Goal: Task Accomplishment & Management: Manage account settings

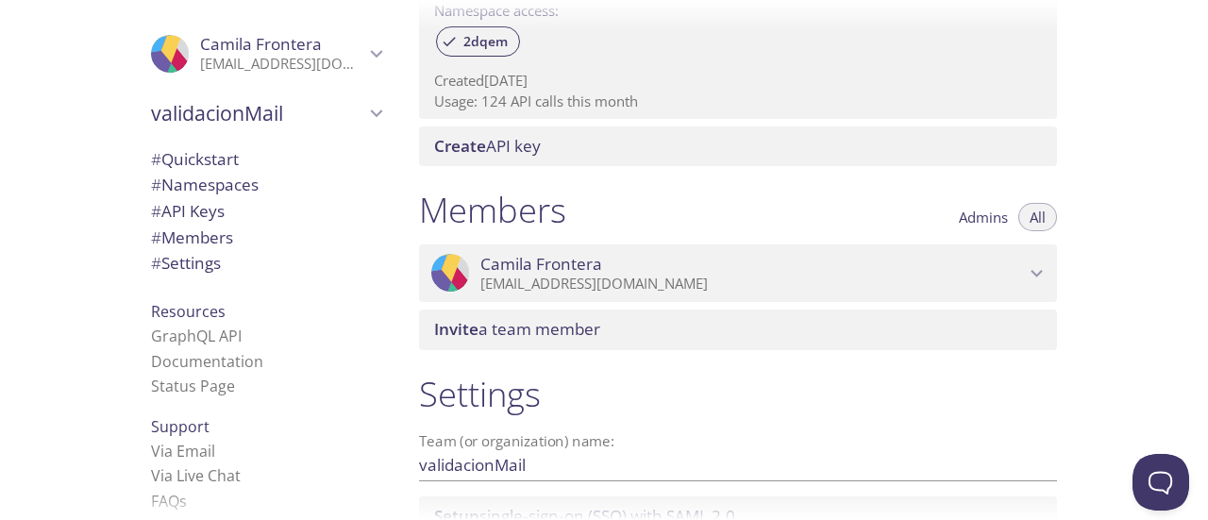
scroll to position [755, 0]
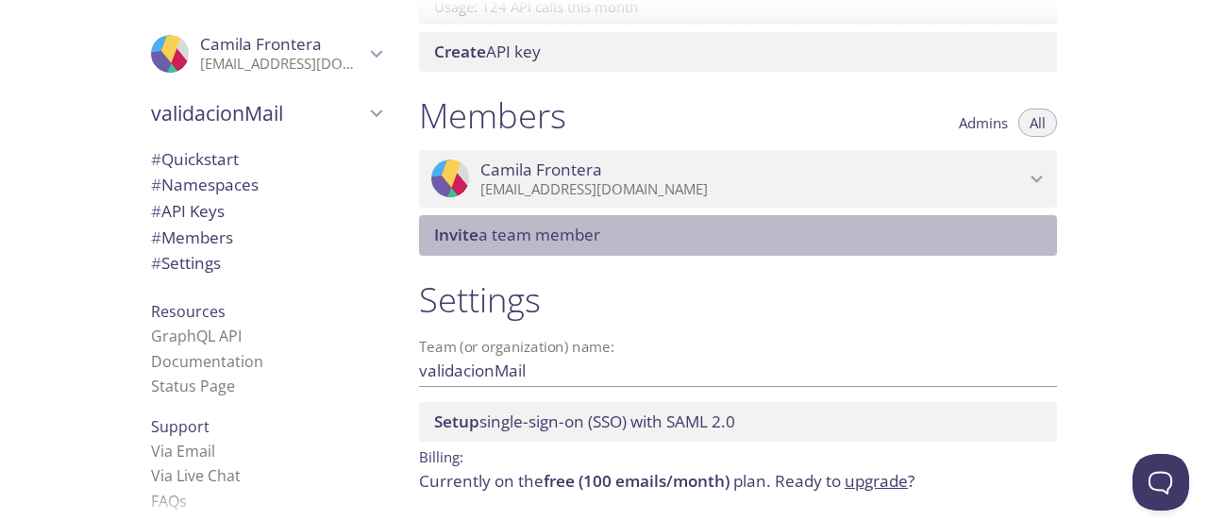
click at [737, 233] on span "Invite a team member" at bounding box center [741, 235] width 615 height 21
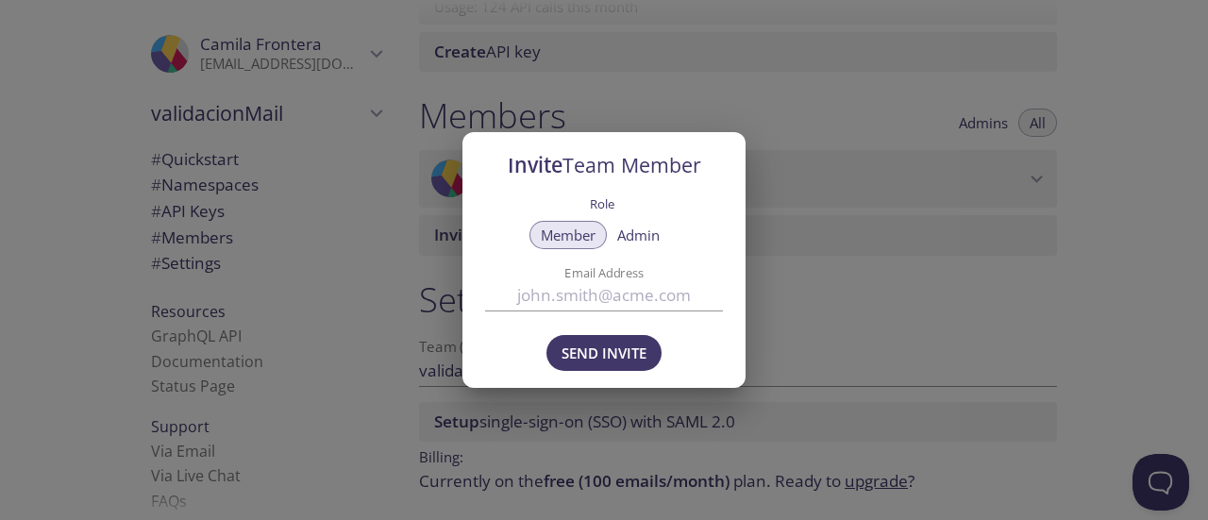
click at [605, 297] on input "Email Address" at bounding box center [604, 295] width 238 height 31
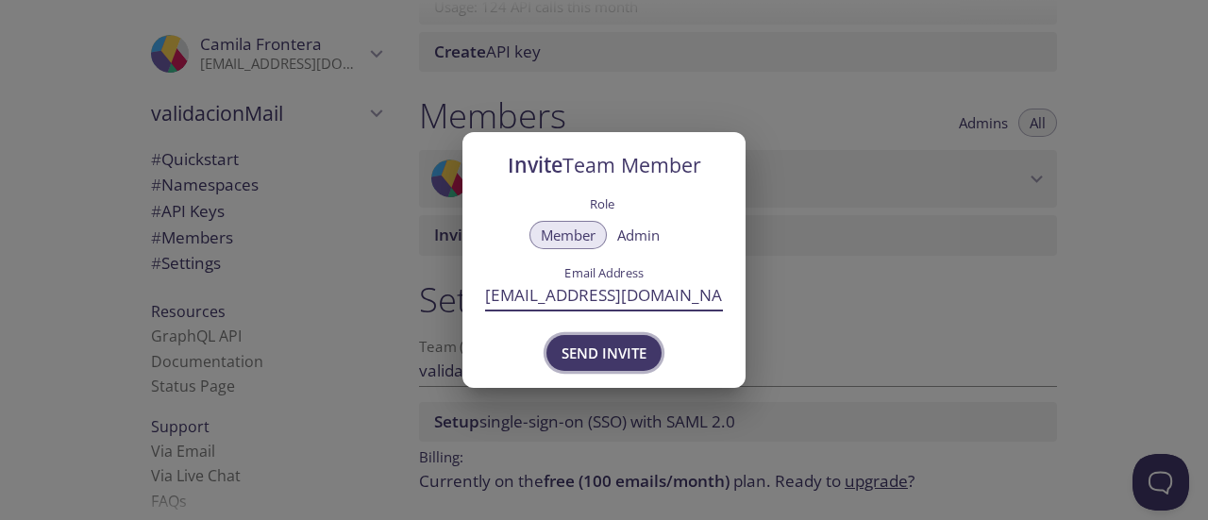
type input "[EMAIL_ADDRESS][DOMAIN_NAME]"
click at [626, 354] on span "Send Invite" at bounding box center [603, 353] width 85 height 25
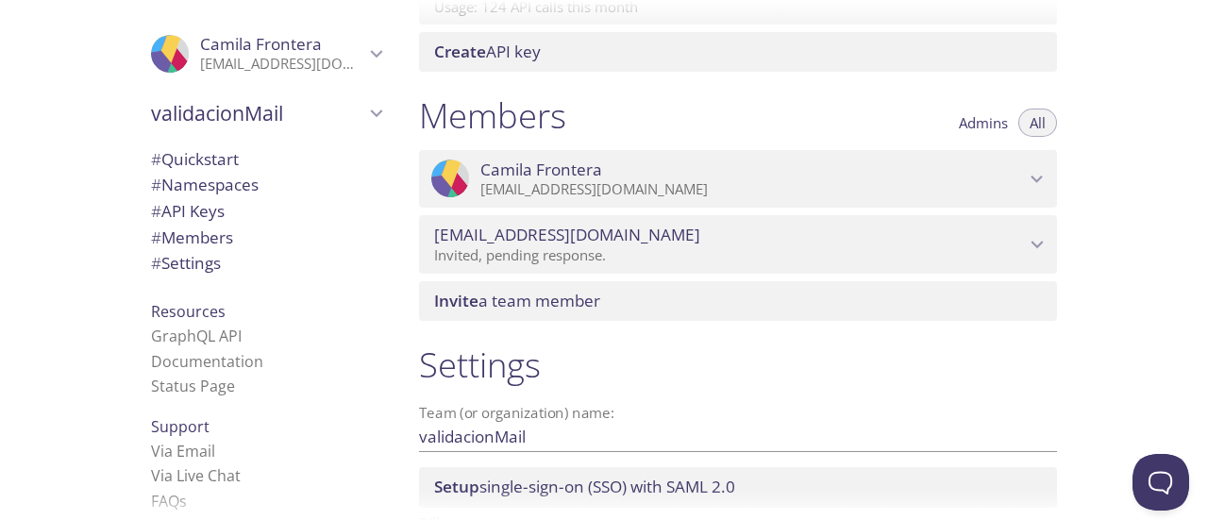
click at [560, 256] on p "Invited, pending response." at bounding box center [729, 255] width 591 height 19
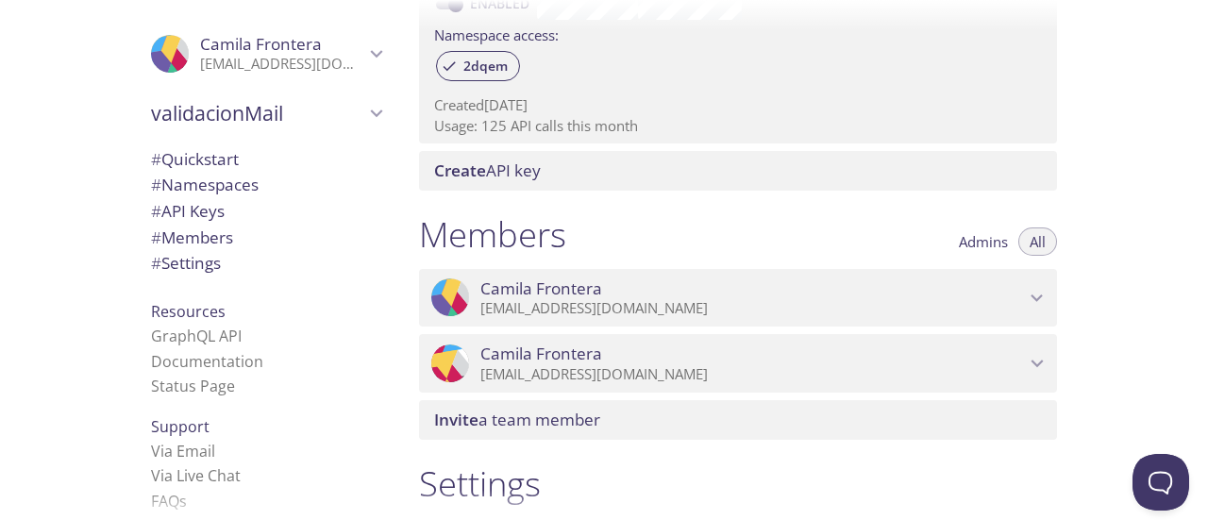
scroll to position [660, 0]
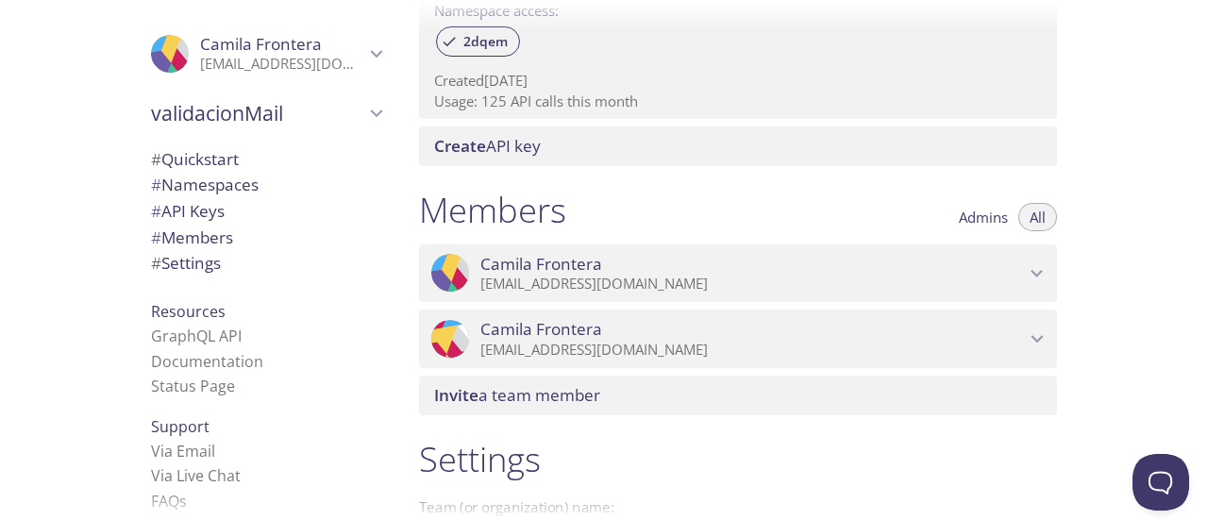
click at [679, 328] on span "[PERSON_NAME]" at bounding box center [752, 329] width 544 height 21
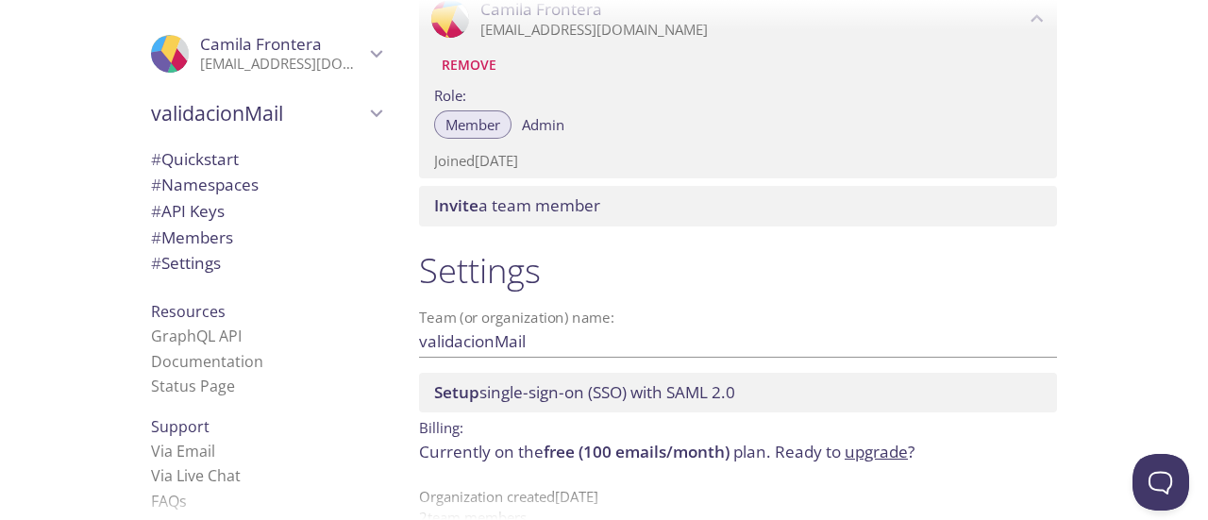
scroll to position [923, 0]
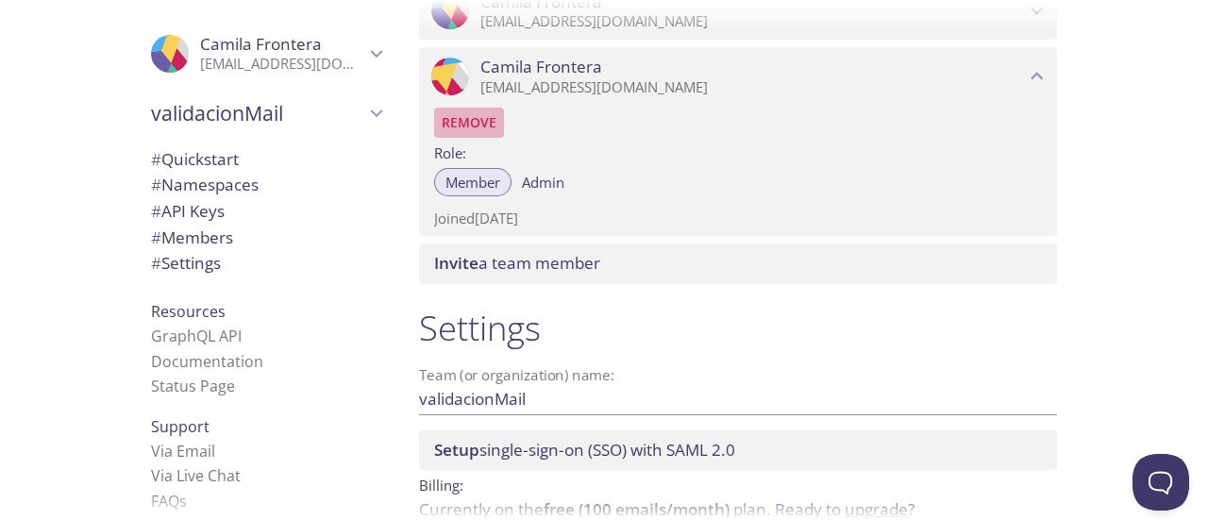
click at [474, 124] on span "Remove" at bounding box center [469, 122] width 55 height 23
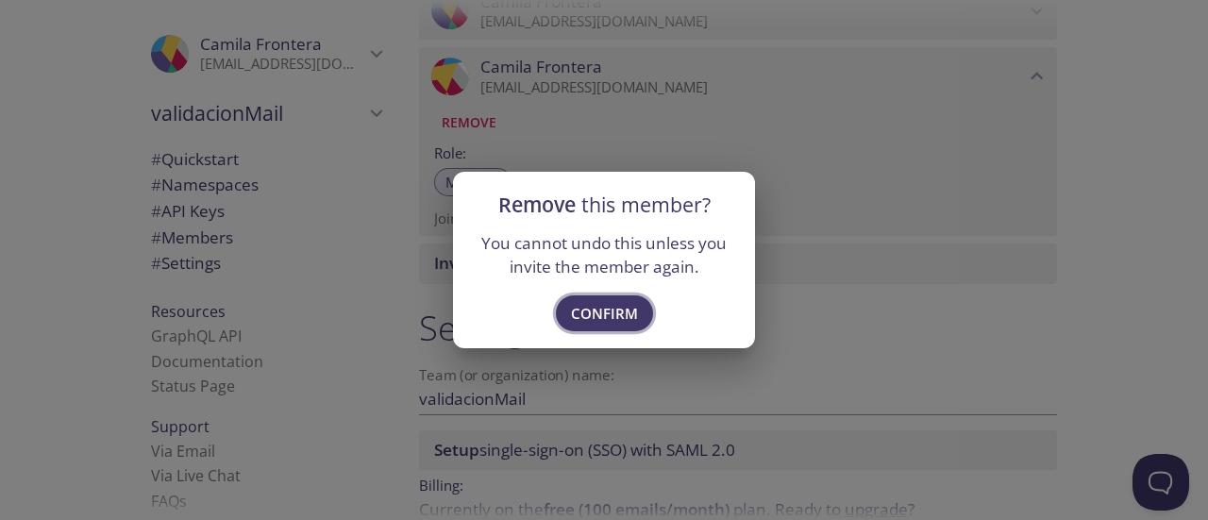
click at [623, 312] on span "Confirm" at bounding box center [604, 313] width 67 height 25
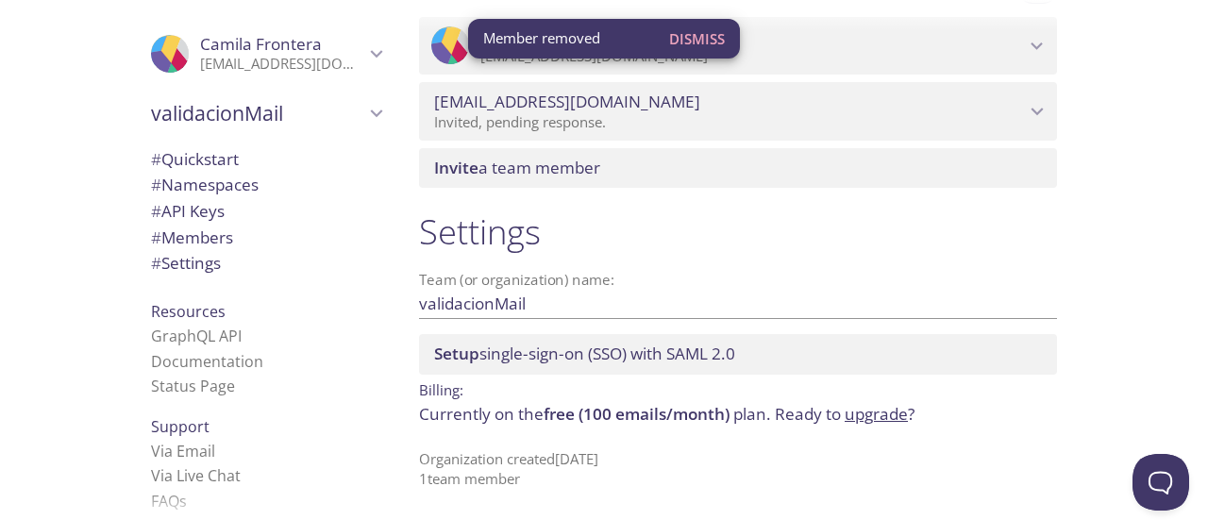
scroll to position [887, 0]
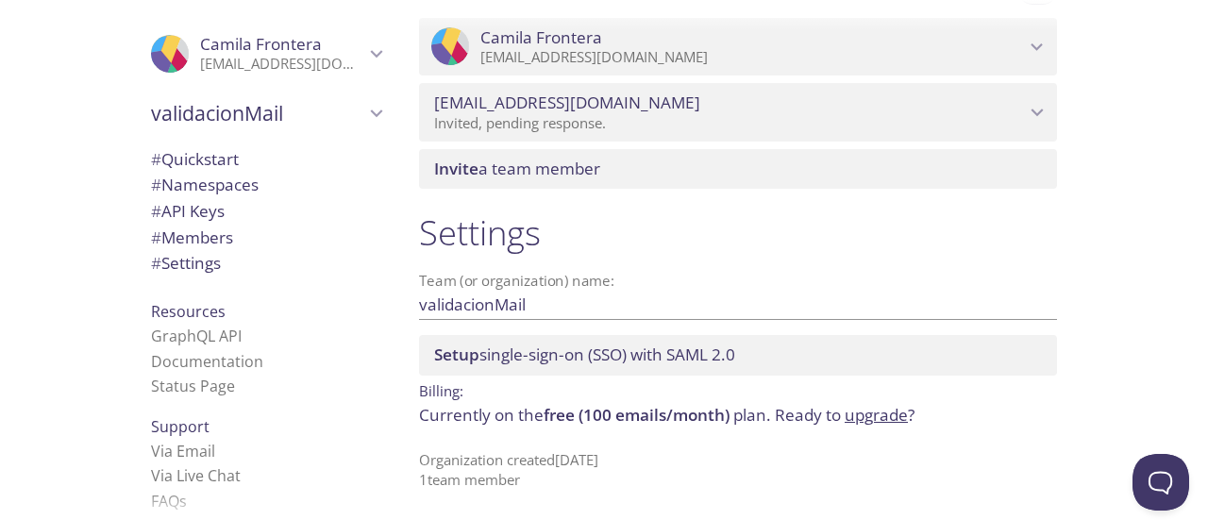
click at [299, 78] on div ".cls-1 { fill: #6d5ca8; } .cls-2 { fill: #3fc191; } .cls-3 { fill: #3b4752; } .…" at bounding box center [266, 54] width 260 height 62
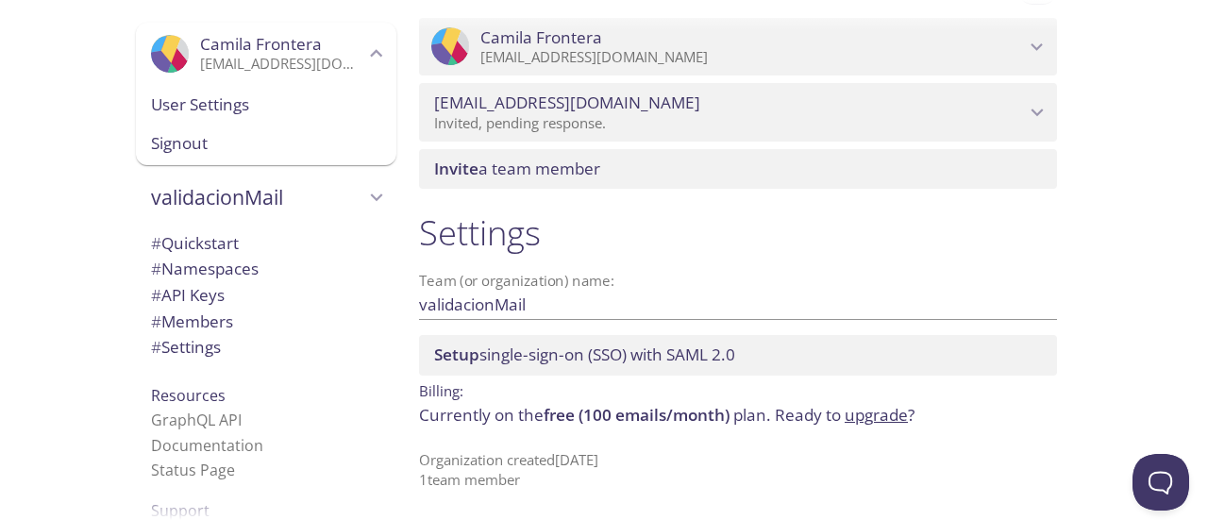
click at [296, 109] on span "User Settings" at bounding box center [266, 104] width 230 height 25
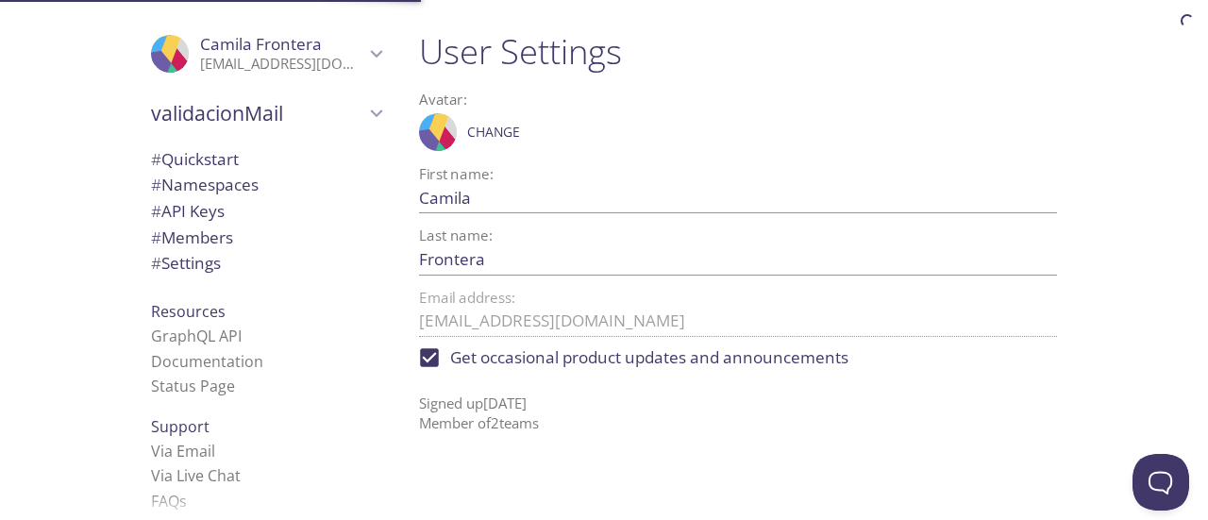
click at [296, 109] on span "validacionMail" at bounding box center [257, 113] width 213 height 26
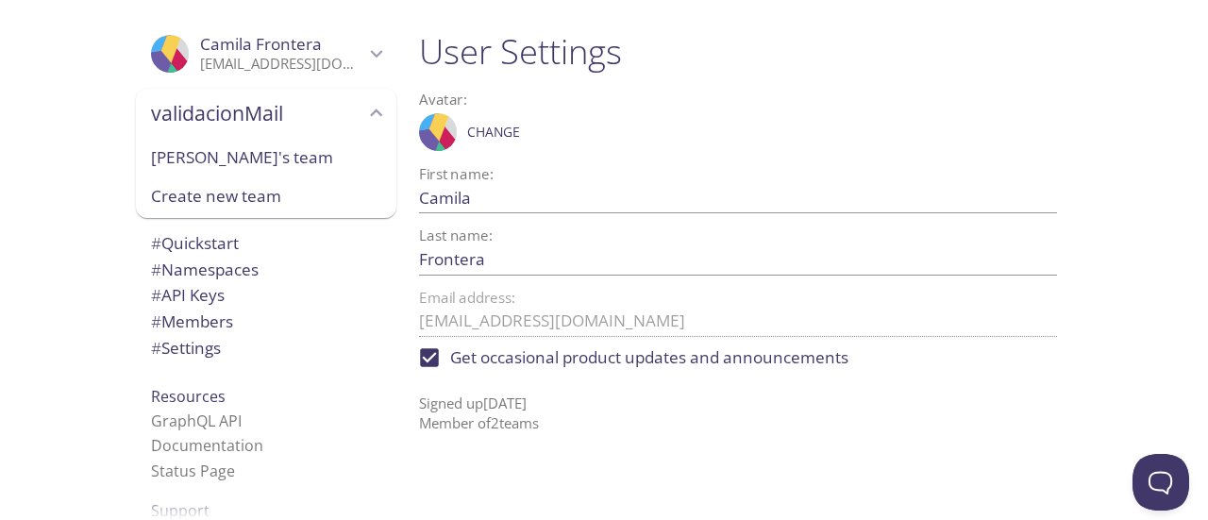
click at [274, 192] on span "Create new team" at bounding box center [266, 196] width 230 height 25
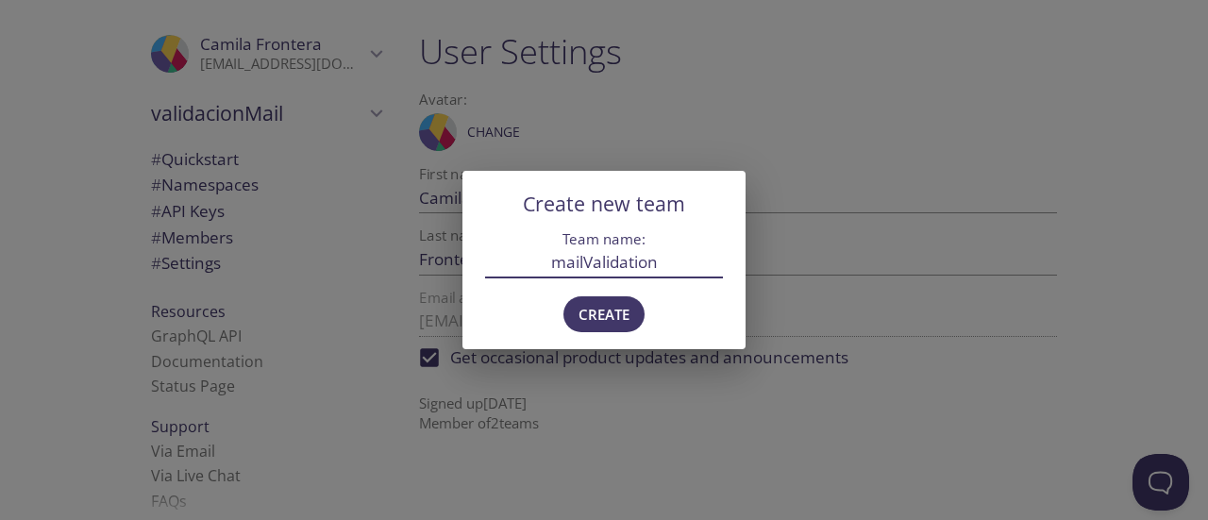
type input "mailValidation"
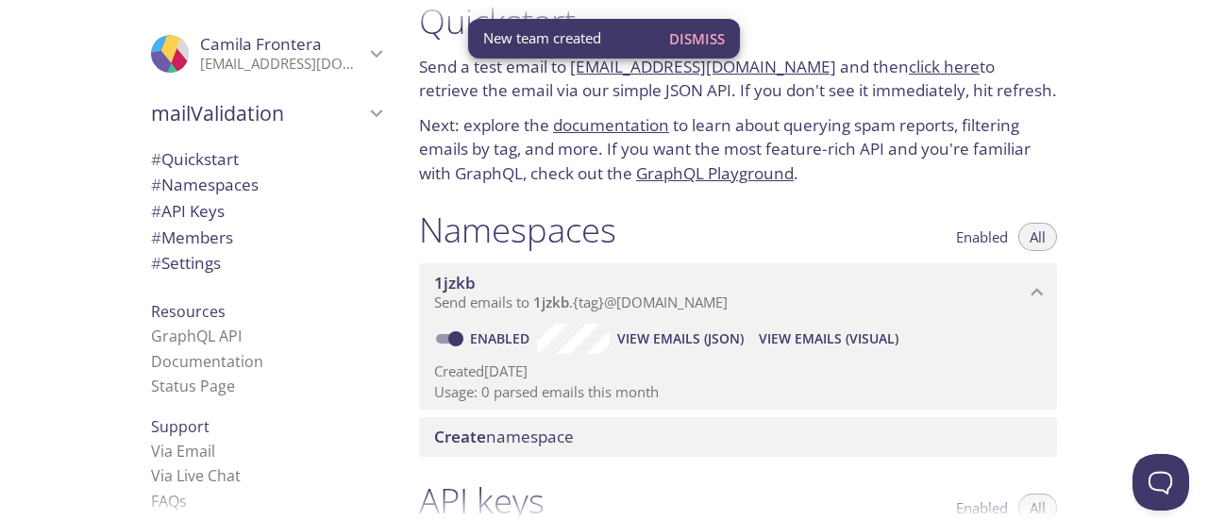
scroll to position [125, 0]
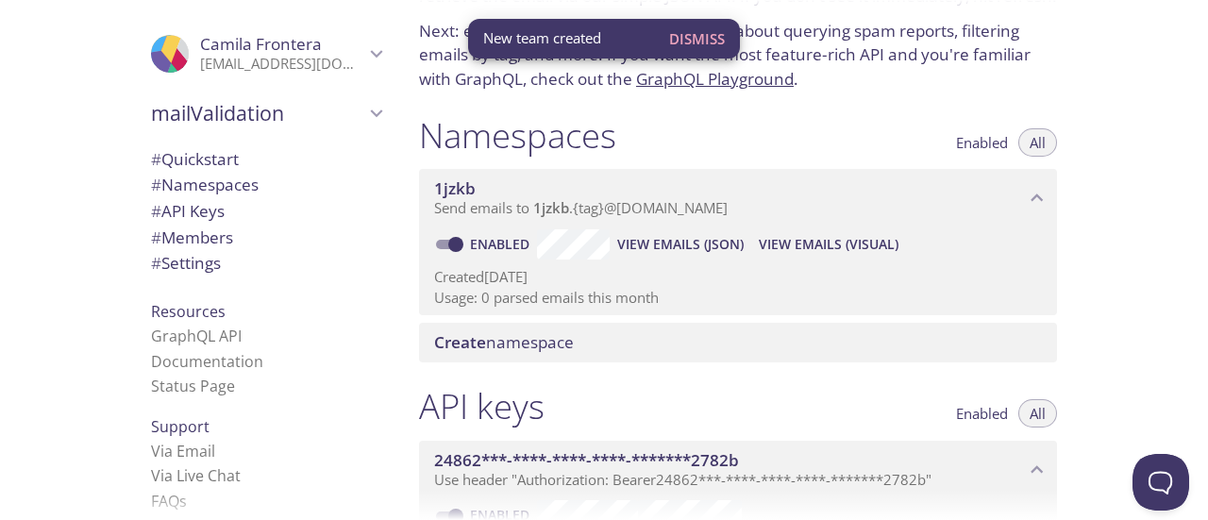
click at [543, 207] on span "1jzkb" at bounding box center [551, 207] width 36 height 19
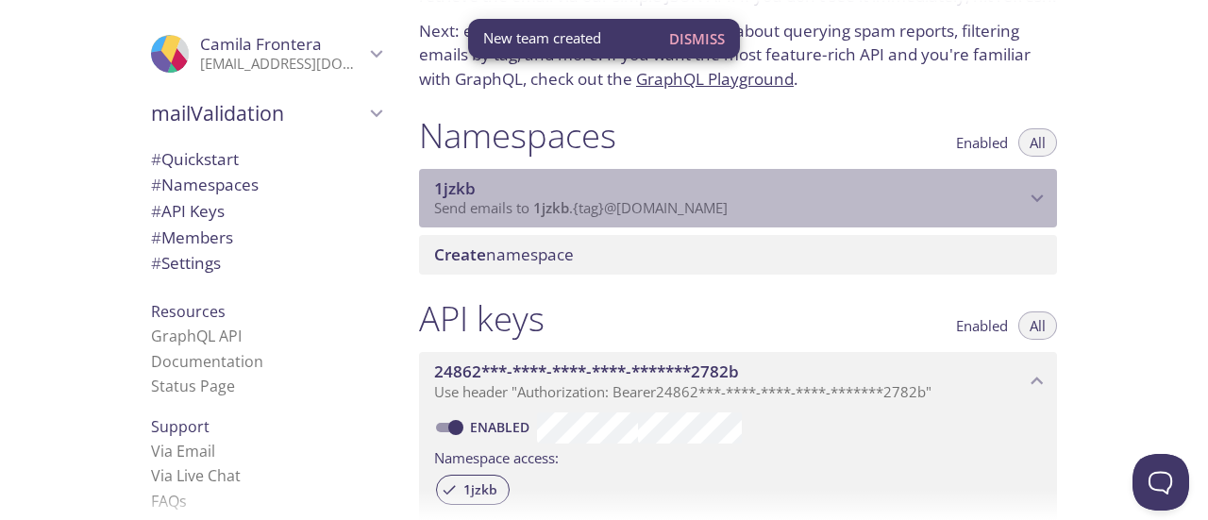
click at [552, 206] on span "1jzkb" at bounding box center [551, 207] width 36 height 19
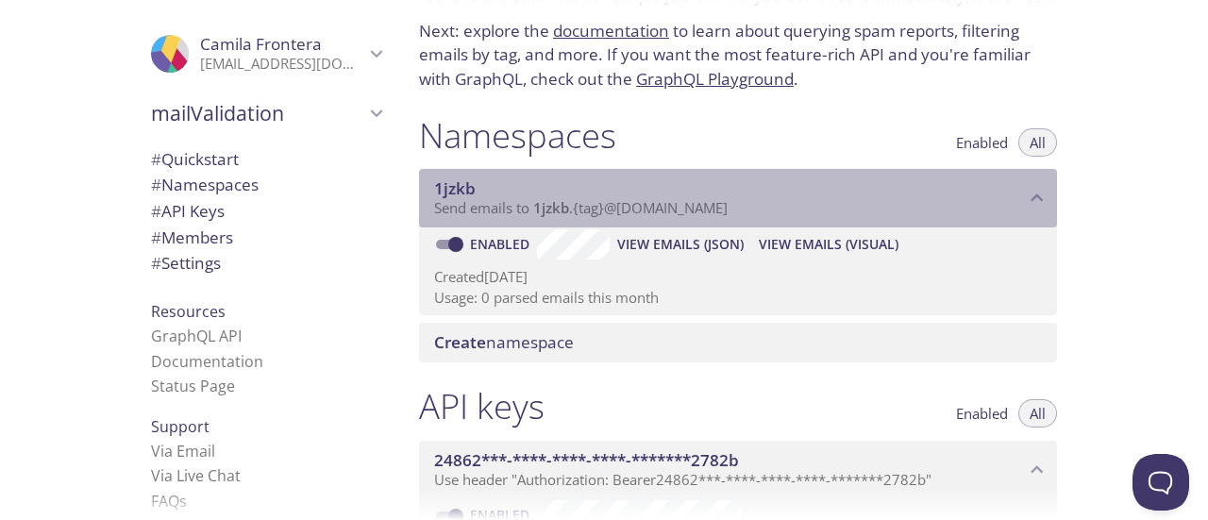
drag, startPoint x: 532, startPoint y: 209, endPoint x: 560, endPoint y: 209, distance: 27.4
click at [560, 209] on span "Send emails to 1jzkb . {tag} @[DOMAIN_NAME]" at bounding box center [580, 207] width 293 height 19
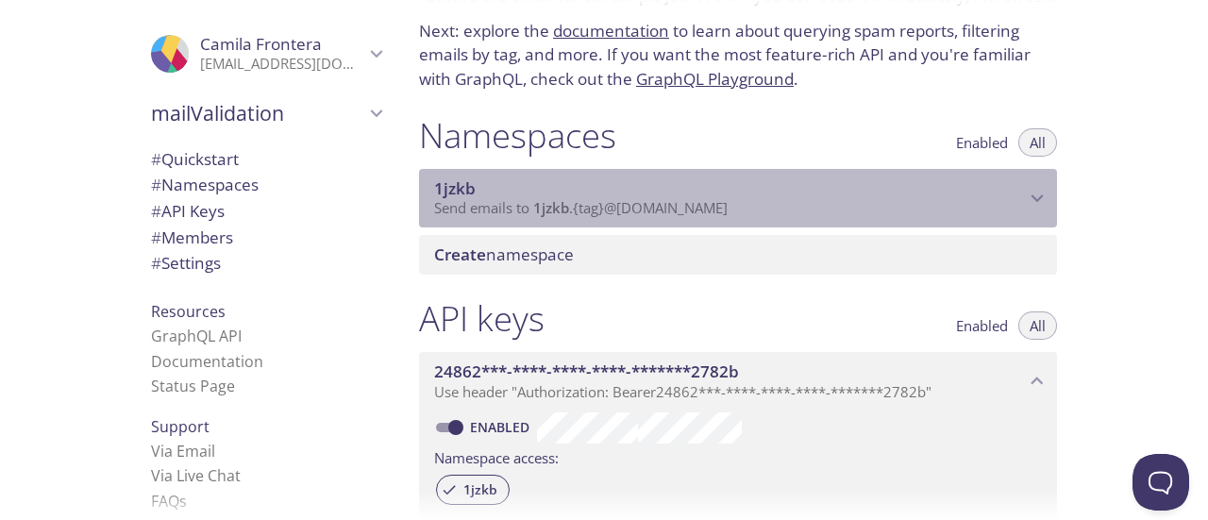
click at [560, 209] on span "1jzkb" at bounding box center [551, 207] width 36 height 19
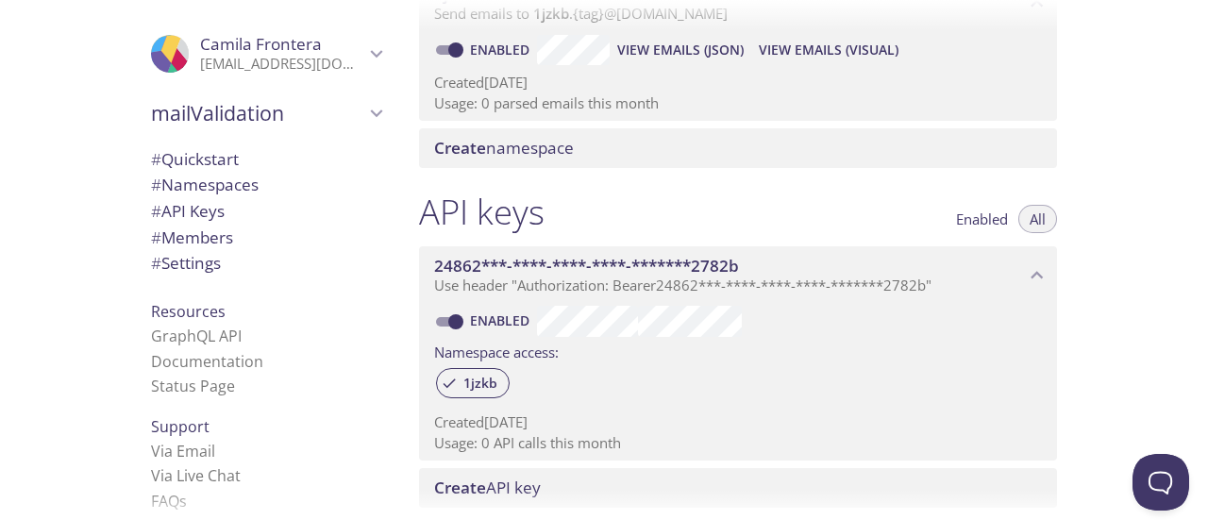
scroll to position [313, 0]
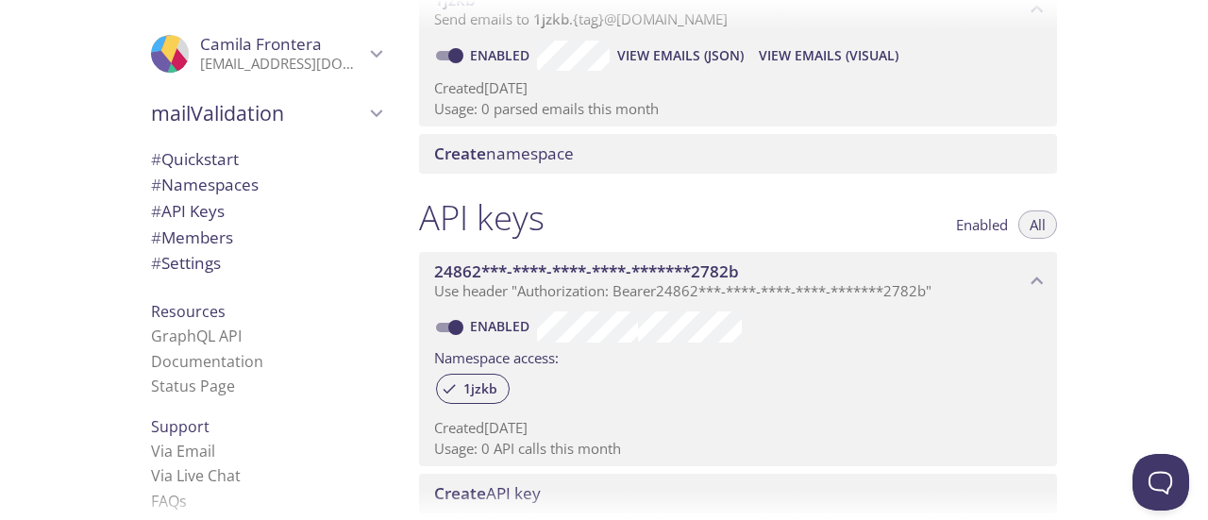
click at [510, 158] on span "Create namespace" at bounding box center [504, 153] width 140 height 22
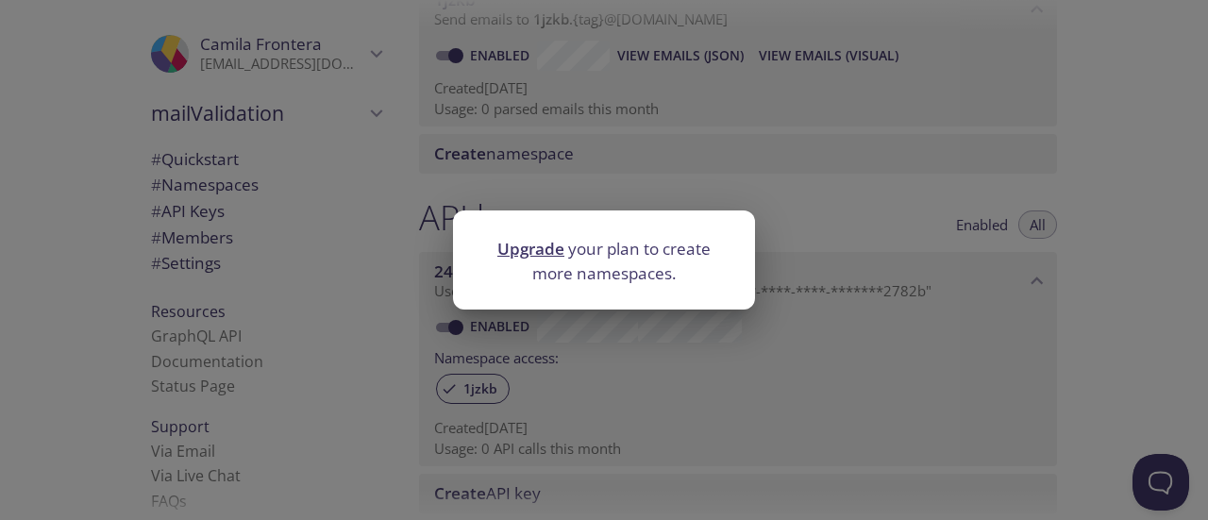
click at [586, 356] on div "Upgrade your plan to create more namespaces." at bounding box center [604, 260] width 1208 height 520
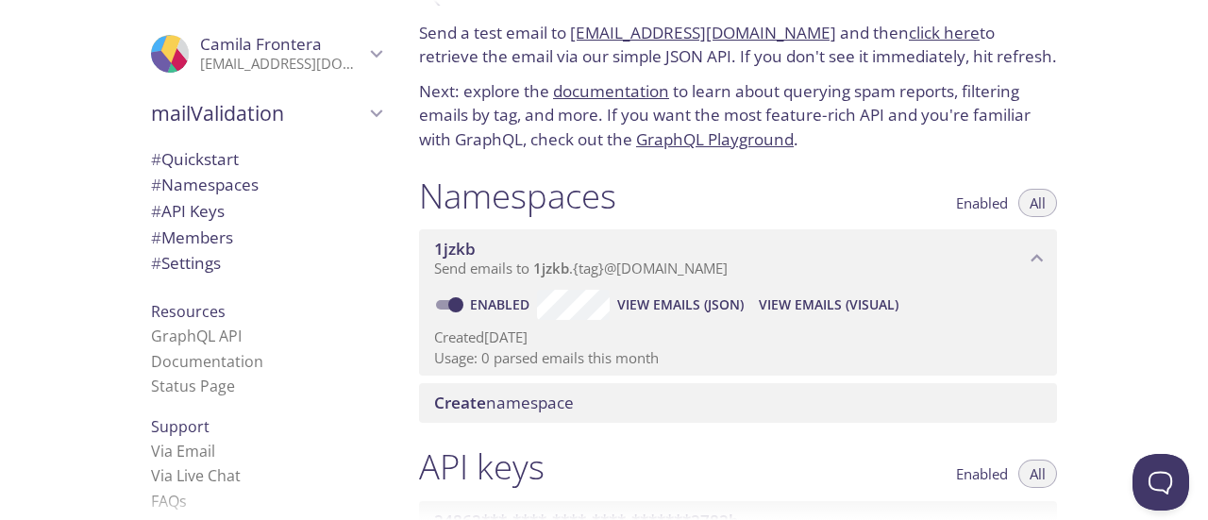
scroll to position [94, 0]
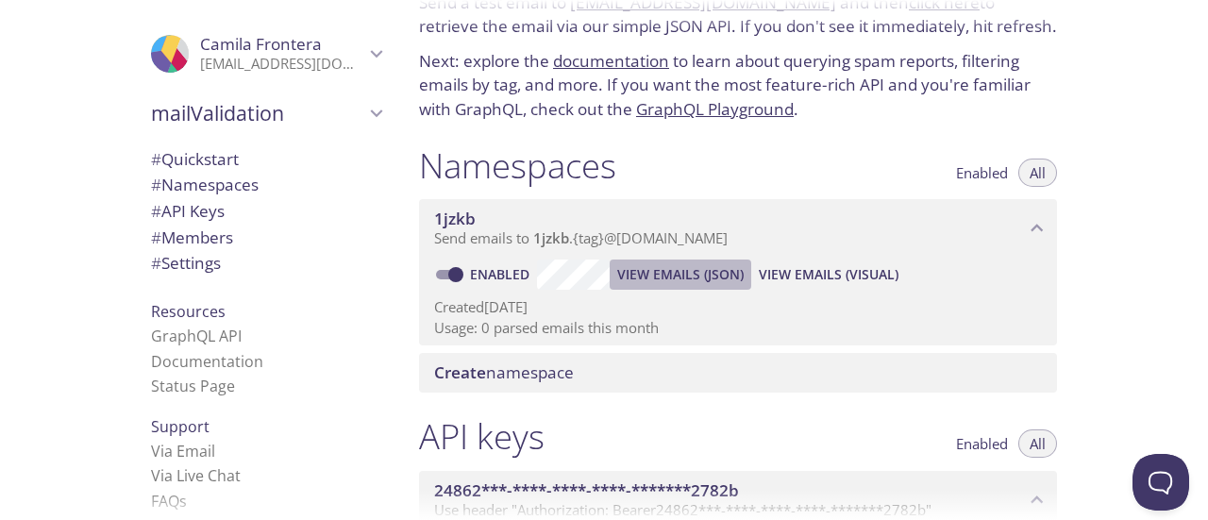
click at [702, 260] on button "View Emails (JSON)" at bounding box center [681, 274] width 142 height 30
